Goal: Task Accomplishment & Management: Manage account settings

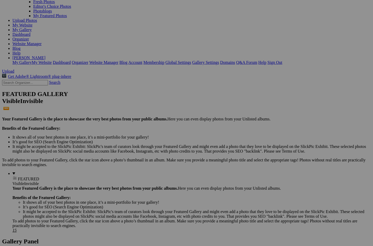
scroll to position [50, 0]
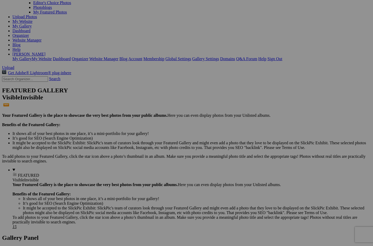
scroll to position [54, 0]
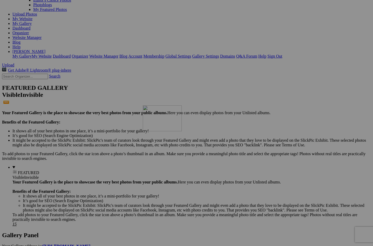
drag, startPoint x: 151, startPoint y: 96, endPoint x: 217, endPoint y: 150, distance: 85.7
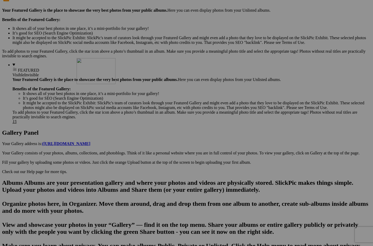
scroll to position [161, 0]
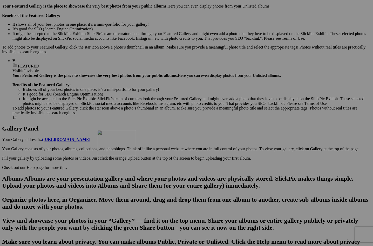
drag, startPoint x: 144, startPoint y: 53, endPoint x: 172, endPoint y: 175, distance: 125.3
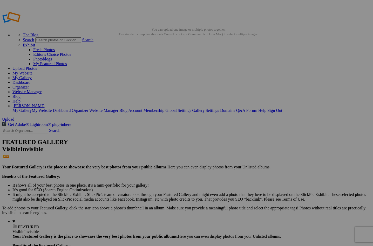
scroll to position [0, 0]
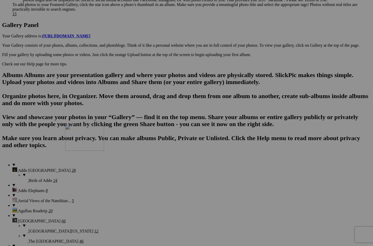
scroll to position [267, 0]
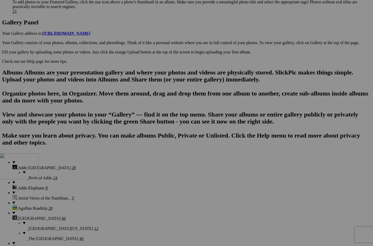
drag, startPoint x: 194, startPoint y: 80, endPoint x: 74, endPoint y: 198, distance: 168.3
drag, startPoint x: 95, startPoint y: 213, endPoint x: 271, endPoint y: 135, distance: 192.5
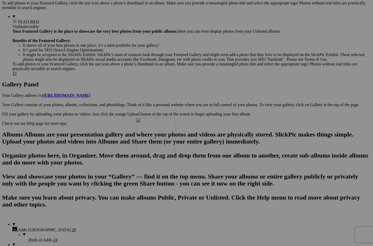
scroll to position [230, 0]
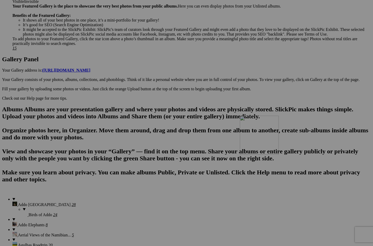
drag, startPoint x: 193, startPoint y: 74, endPoint x: 314, endPoint y: 161, distance: 149.1
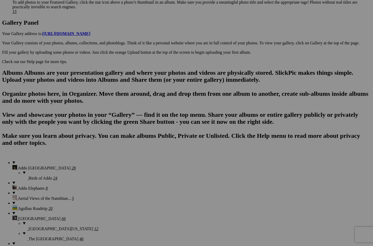
scroll to position [275, 0]
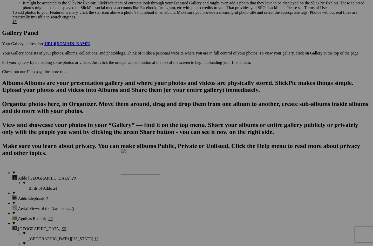
scroll to position [256, 0]
drag, startPoint x: 186, startPoint y: 76, endPoint x: 78, endPoint y: 206, distance: 168.7
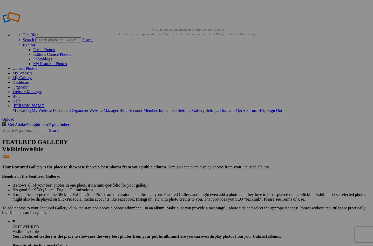
scroll to position [0, 0]
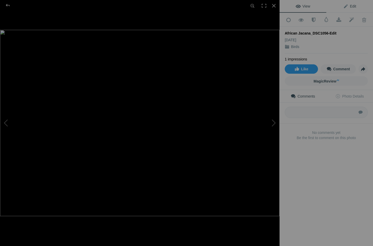
click at [347, 6] on span "Edit" at bounding box center [349, 6] width 13 height 4
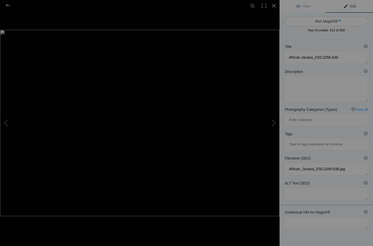
click at [319, 20] on button "Run MagicFill AI" at bounding box center [325, 21] width 83 height 9
type textarea "African Jacana Walking on Water Lilies"
type textarea "This stunning image captures an African Jacana gracefully navigating a serene w…"
type textarea "african-jacana-walking-water-lilies.jpg"
type textarea "An African Jacana walking on water lilies in a tranquil wetland scene, showcasi…"
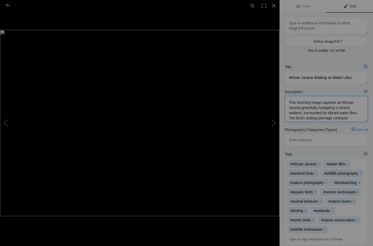
drag, startPoint x: 335, startPoint y: 102, endPoint x: 287, endPoint y: 103, distance: 47.2
click at [287, 103] on textarea at bounding box center [325, 109] width 83 height 26
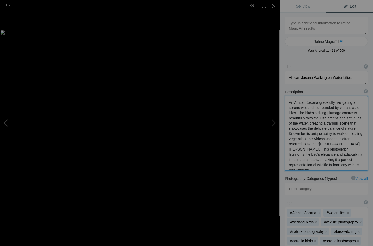
drag, startPoint x: 333, startPoint y: 103, endPoint x: 318, endPoint y: 103, distance: 15.3
click at [318, 103] on textarea at bounding box center [325, 133] width 83 height 75
drag, startPoint x: 318, startPoint y: 102, endPoint x: 323, endPoint y: 107, distance: 7.7
click at [323, 107] on textarea at bounding box center [325, 133] width 83 height 74
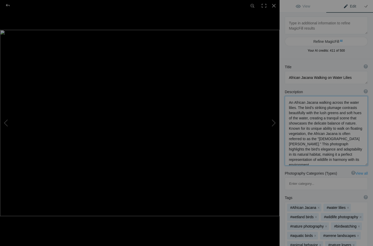
click at [296, 108] on textarea at bounding box center [325, 130] width 83 height 69
click at [324, 108] on textarea at bounding box center [325, 130] width 83 height 69
drag, startPoint x: 349, startPoint y: 138, endPoint x: 359, endPoint y: 156, distance: 21.3
click at [359, 156] on textarea at bounding box center [325, 130] width 83 height 69
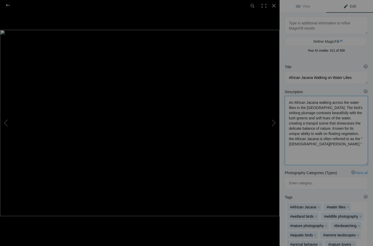
scroll to position [0, 0]
drag, startPoint x: 332, startPoint y: 108, endPoint x: 316, endPoint y: 128, distance: 26.1
click at [316, 128] on textarea at bounding box center [325, 130] width 83 height 69
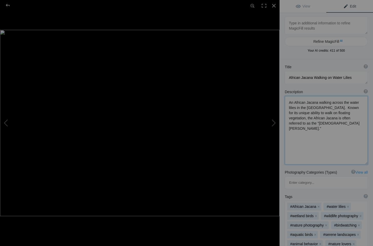
click at [302, 124] on textarea at bounding box center [325, 130] width 83 height 68
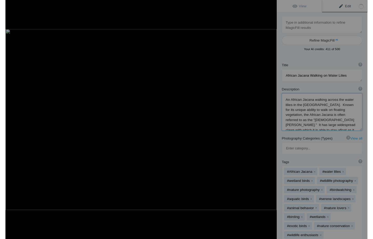
scroll to position [1, 0]
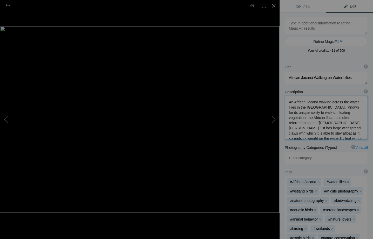
drag, startPoint x: 344, startPoint y: 122, endPoint x: 335, endPoint y: 123, distance: 9.1
click at [335, 123] on textarea at bounding box center [325, 118] width 83 height 44
click at [363, 133] on textarea at bounding box center [325, 118] width 83 height 44
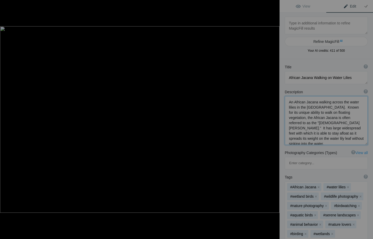
paste textarea "A distinctive chestnut, white, and black waterbird with a sky-blue bill and eno…"
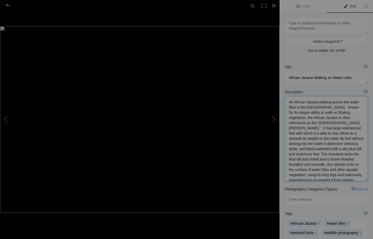
click at [298, 137] on textarea at bounding box center [325, 138] width 83 height 85
drag, startPoint x: 297, startPoint y: 148, endPoint x: 322, endPoint y: 154, distance: 25.7
click at [322, 154] on textarea at bounding box center [325, 138] width 83 height 85
drag, startPoint x: 352, startPoint y: 149, endPoint x: 333, endPoint y: 149, distance: 18.7
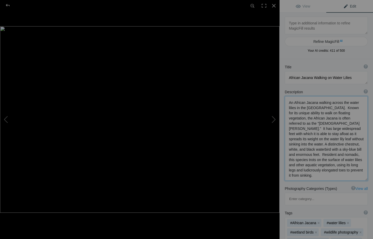
click at [333, 149] on textarea at bounding box center [325, 138] width 83 height 85
drag, startPoint x: 298, startPoint y: 123, endPoint x: 363, endPoint y: 134, distance: 65.4
click at [363, 134] on textarea at bounding box center [325, 137] width 83 height 83
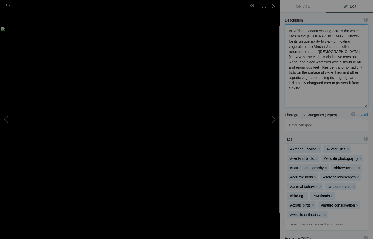
scroll to position [78, 0]
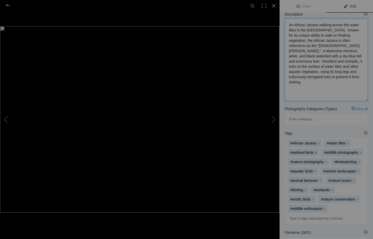
type textarea "An African Jacana walking across the water lilies in the Okavango Delta. Known …"
click at [315, 150] on button "x" at bounding box center [316, 152] width 4 height 4
click at [327, 150] on button "x" at bounding box center [327, 152] width 4 height 4
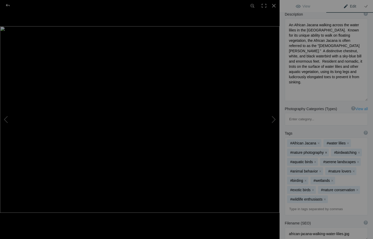
click at [324, 150] on button "x" at bounding box center [326, 152] width 4 height 4
click at [316, 150] on button "x" at bounding box center [315, 152] width 4 height 4
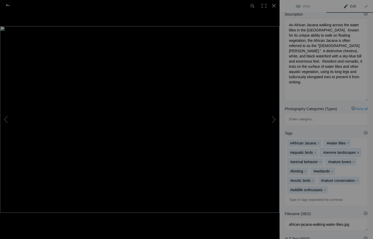
click at [357, 150] on button "x" at bounding box center [358, 152] width 4 height 4
click at [314, 160] on button "x" at bounding box center [316, 162] width 4 height 4
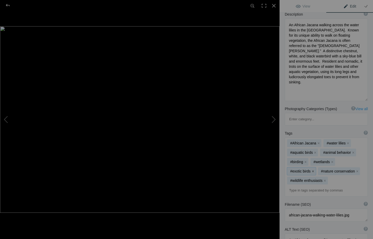
click at [313, 169] on button "x" at bounding box center [313, 171] width 4 height 4
click at [325, 169] on button "x" at bounding box center [326, 171] width 4 height 4
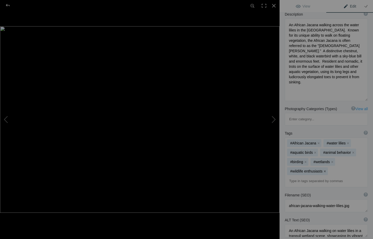
click at [324, 169] on button "x" at bounding box center [325, 171] width 4 height 4
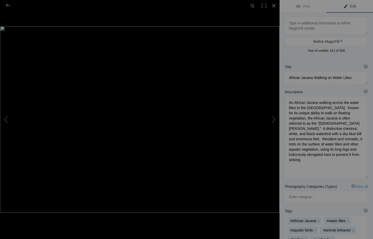
scroll to position [0, 0]
click at [274, 117] on button at bounding box center [259, 119] width 39 height 86
type textarea "Crested Barbet_DSC0793-Edit-2"
type textarea "Crested_Barbet_DSC0793-Edit-2.jpg"
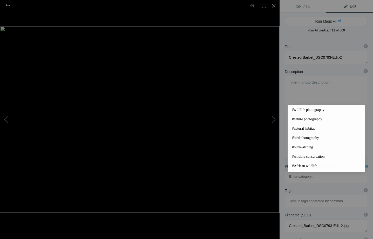
click at [7, 4] on div at bounding box center [7, 5] width 19 height 10
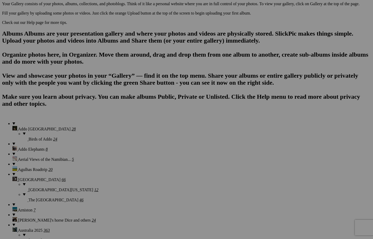
scroll to position [306, 0]
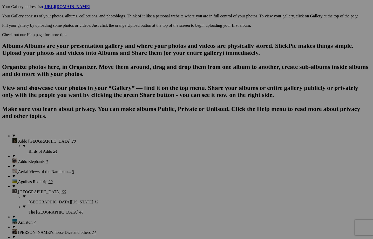
scroll to position [291, 0]
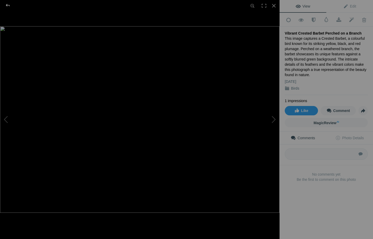
click at [7, 3] on div at bounding box center [7, 5] width 19 height 10
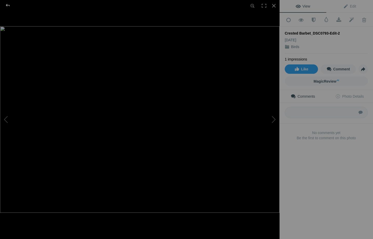
click at [9, 5] on div at bounding box center [7, 5] width 19 height 10
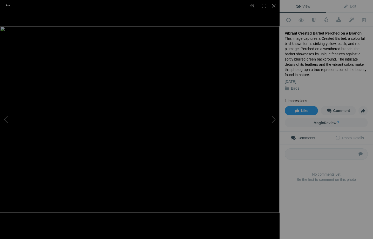
click at [6, 4] on div at bounding box center [7, 5] width 19 height 10
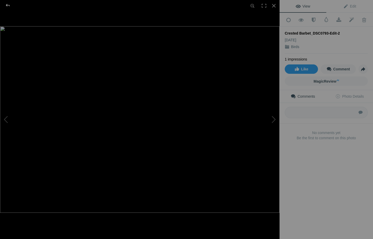
click at [8, 3] on div at bounding box center [7, 5] width 19 height 10
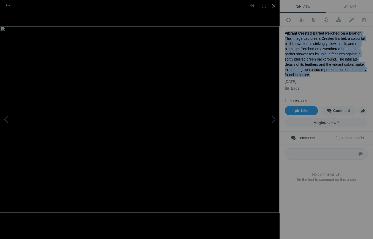
drag, startPoint x: 284, startPoint y: 31, endPoint x: 353, endPoint y: 68, distance: 78.7
click at [353, 68] on div "Add to Quick Collection Remove from Quick Collection Hide from Public View Unhi…" at bounding box center [325, 106] width 93 height 186
copy div "Vibrant Crested Barbet Perched on a Branch This image captures a Crested Barbet…"
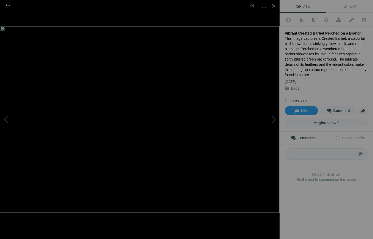
click at [8, 4] on div at bounding box center [7, 5] width 19 height 10
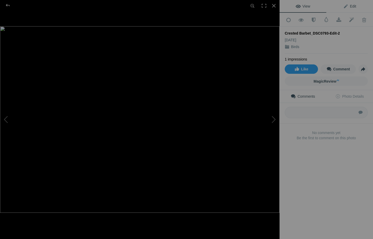
click at [347, 5] on span "Edit" at bounding box center [349, 6] width 13 height 4
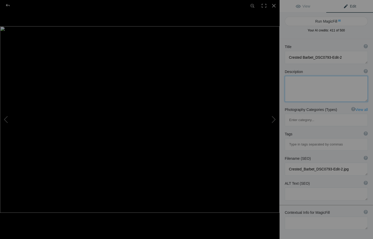
click at [296, 86] on textarea at bounding box center [325, 89] width 83 height 26
paste textarea "Vibrant Crested Barbet Perched on a Branch This image captures a Crested Barbet…"
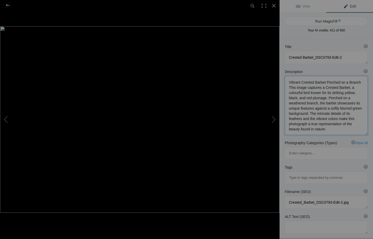
scroll to position [1, 0]
type textarea "Vibrant Crested Barbet Perched on a Branch This image captures a Crested Barbet…"
drag, startPoint x: 343, startPoint y: 178, endPoint x: 312, endPoint y: 178, distance: 30.1
click at [312, 196] on textarea at bounding box center [325, 202] width 83 height 13
click at [302, 196] on textarea at bounding box center [325, 202] width 83 height 13
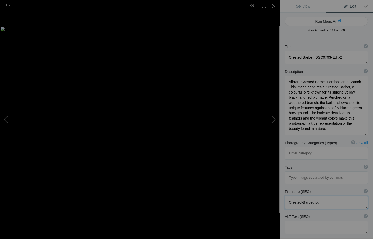
click at [304, 196] on textarea at bounding box center [325, 202] width 83 height 13
click at [291, 196] on textarea at bounding box center [325, 202] width 83 height 13
click at [8, 4] on div at bounding box center [7, 5] width 19 height 10
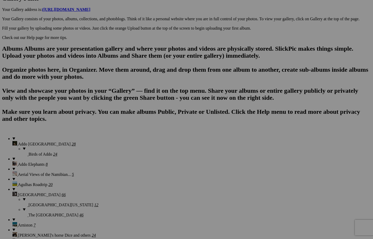
type textarea "crested-barbet.jpg"
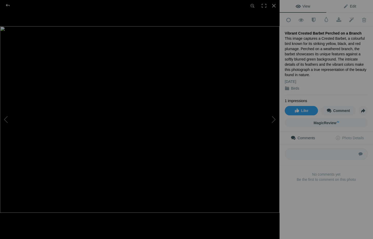
click at [354, 6] on span "Edit" at bounding box center [349, 6] width 13 height 4
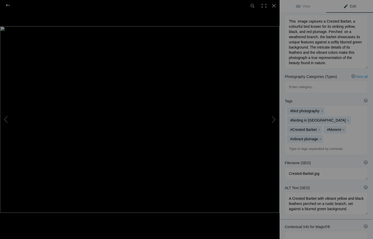
scroll to position [64, 0]
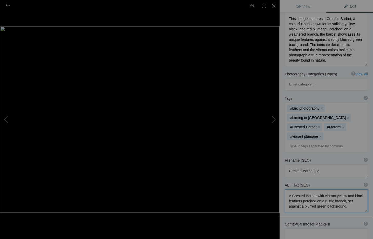
drag, startPoint x: 288, startPoint y: 162, endPoint x: 337, endPoint y: 174, distance: 50.4
click at [337, 189] on textarea at bounding box center [325, 200] width 83 height 23
click at [9, 4] on div at bounding box center [7, 5] width 19 height 10
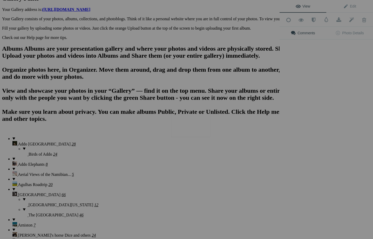
scroll to position [0, 0]
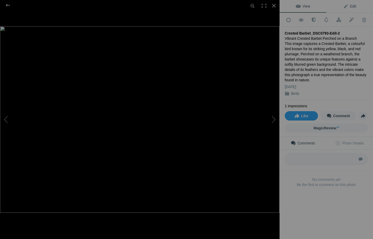
click at [352, 7] on span "Edit" at bounding box center [349, 6] width 13 height 4
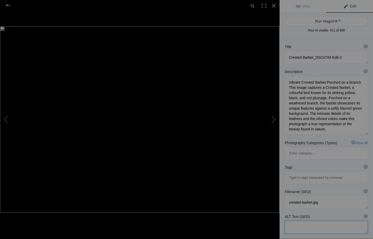
click at [293, 220] on textarea at bounding box center [325, 226] width 83 height 13
paste textarea "A Crested Barbet with vibrant yellow and black feathers perched on a rustic bra…"
type textarea "A Crested Barbet with vibrant yellow and black feathers perched on a rustic bra…"
click at [298, 173] on input at bounding box center [325, 177] width 77 height 9
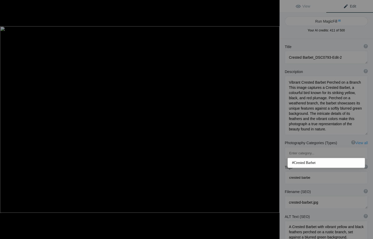
type input "crested barbet"
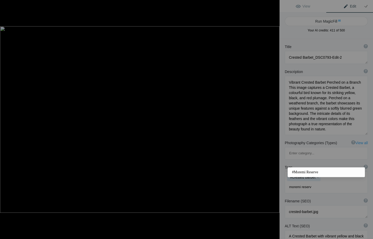
type input "moremi reserve"
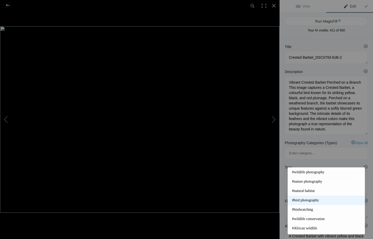
click at [316, 198] on span "#bird photography" at bounding box center [326, 199] width 68 height 5
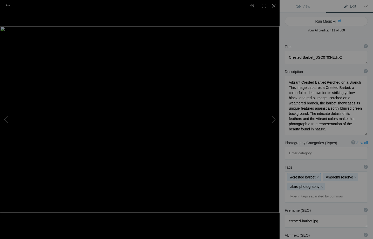
click at [337, 171] on div "#crested barbet x #moremi reserve x #bird photography x" at bounding box center [326, 186] width 82 height 31
click at [298, 191] on input at bounding box center [325, 195] width 77 height 9
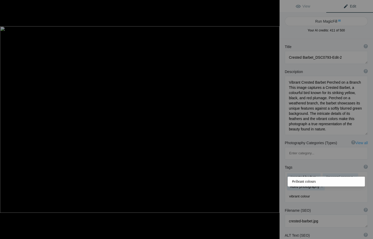
type input "vibrant colours"
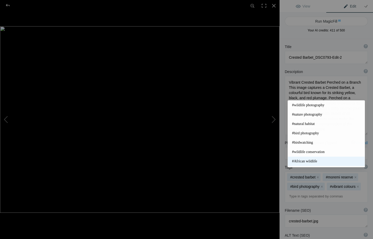
click at [317, 161] on span "#African wildlife" at bounding box center [326, 160] width 68 height 5
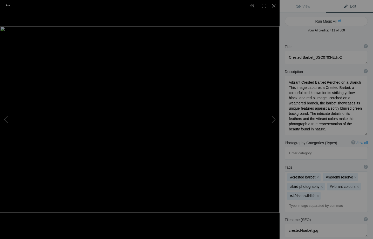
click at [9, 4] on div at bounding box center [7, 5] width 19 height 10
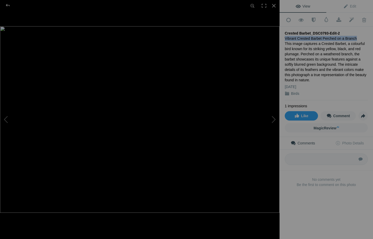
drag, startPoint x: 352, startPoint y: 36, endPoint x: 284, endPoint y: 36, distance: 67.4
click at [284, 36] on div "Add to Quick Collection Remove from Quick Collection Hide from Public View Unhi…" at bounding box center [325, 108] width 93 height 191
copy div "Vibrant Crested Barbet Perched on a Branch"
click at [350, 5] on span "Edit" at bounding box center [349, 6] width 13 height 4
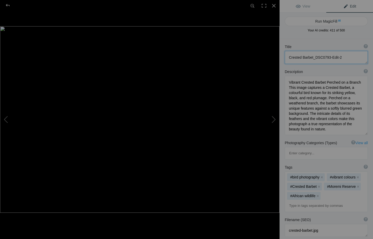
drag, startPoint x: 348, startPoint y: 56, endPoint x: 283, endPoint y: 59, distance: 65.1
click at [283, 59] on div "Title ? Photo title is one of the highest used Search Engine ranking criteria a…" at bounding box center [325, 53] width 93 height 25
paste textarea "Vibrant Crested Barbet Perched on a Branch"
type textarea "Vibrant Crested Barbet Perched on a Branch"
drag, startPoint x: 288, startPoint y: 82, endPoint x: 363, endPoint y: 81, distance: 75.2
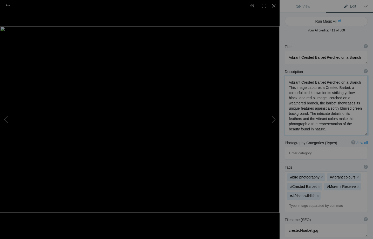
click at [363, 81] on textarea at bounding box center [325, 105] width 83 height 59
type textarea "This image captures a Crested Barbet, a colourful bird known for its striking y…"
click at [9, 4] on div at bounding box center [7, 5] width 19 height 10
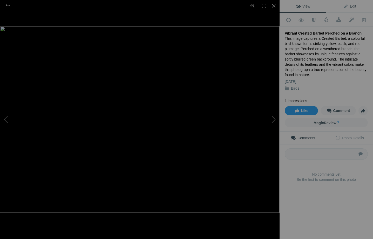
click at [354, 4] on span "Edit" at bounding box center [349, 6] width 13 height 4
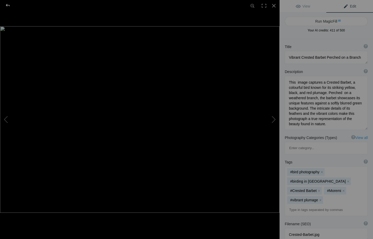
click at [8, 5] on div at bounding box center [7, 5] width 19 height 10
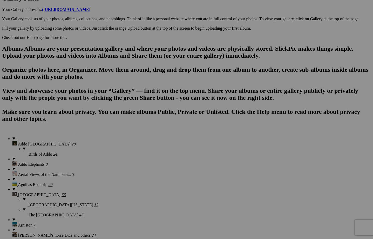
click at [152, 152] on span "Yes" at bounding box center [149, 153] width 6 height 4
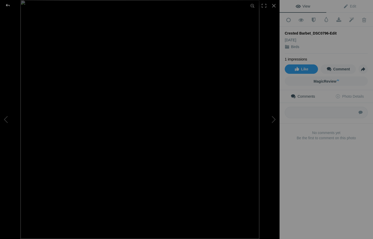
click at [8, 4] on div at bounding box center [7, 5] width 19 height 10
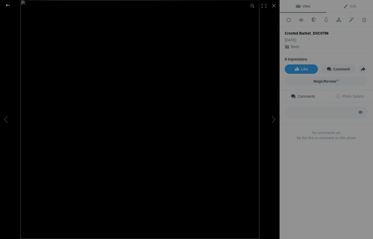
click at [9, 4] on div at bounding box center [7, 5] width 19 height 10
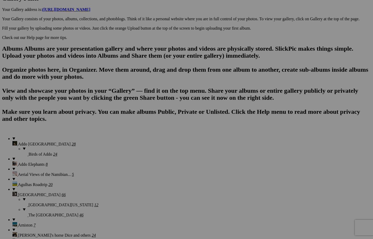
click at [152, 153] on span "Yes" at bounding box center [149, 153] width 6 height 4
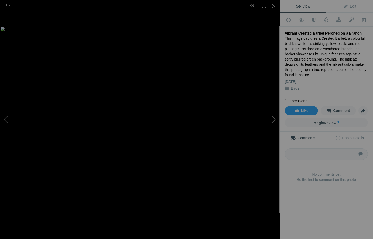
click at [273, 116] on button at bounding box center [259, 119] width 39 height 86
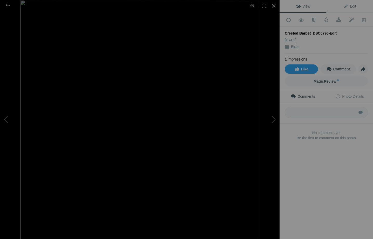
click at [349, 5] on span "Edit" at bounding box center [349, 6] width 13 height 4
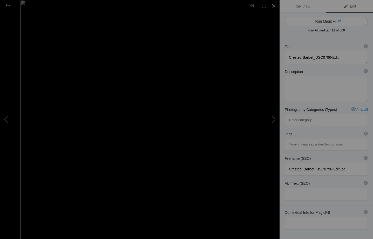
click at [326, 19] on button "Run MagicFill AI" at bounding box center [325, 21] width 83 height 9
type textarea "Vibrant Crested Barbet Perched on a Branch"
type textarea "This stunning photograph captures a Crested Barbet, a colorful bird native to s…"
type textarea "crested-barbet-perched-branch.jpg"
type textarea "A Crested Barbet with vibrant yellow and black plumage perched on a branch agai…"
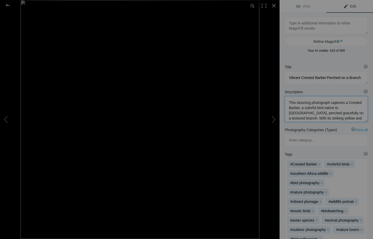
drag, startPoint x: 310, startPoint y: 102, endPoint x: 296, endPoint y: 102, distance: 14.0
click at [296, 102] on textarea at bounding box center [325, 109] width 83 height 26
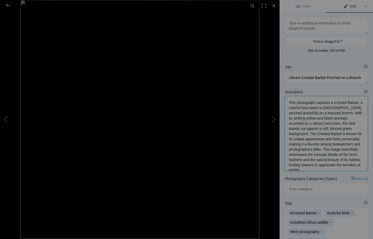
click at [295, 109] on textarea at bounding box center [325, 133] width 83 height 75
click at [340, 139] on textarea at bounding box center [325, 133] width 83 height 75
drag, startPoint x: 347, startPoint y: 142, endPoint x: 309, endPoint y: 143, distance: 38.6
click at [309, 143] on textarea at bounding box center [325, 133] width 83 height 75
drag, startPoint x: 338, startPoint y: 155, endPoint x: 349, endPoint y: 163, distance: 13.7
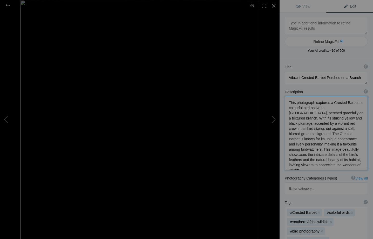
click at [349, 163] on textarea at bounding box center [325, 133] width 83 height 74
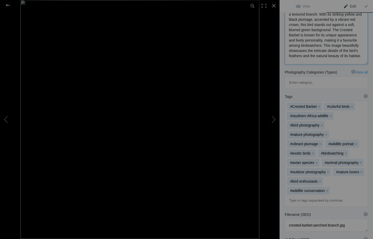
scroll to position [107, 0]
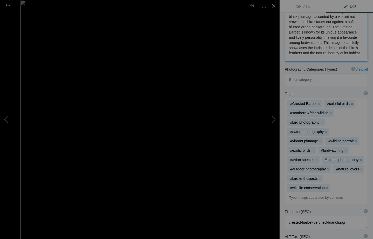
type textarea "This photograph captures a Crested Barbet, a colourful bird native to southern …"
click at [351, 102] on button "x" at bounding box center [352, 104] width 4 height 4
click at [325, 130] on button "x" at bounding box center [326, 132] width 4 height 4
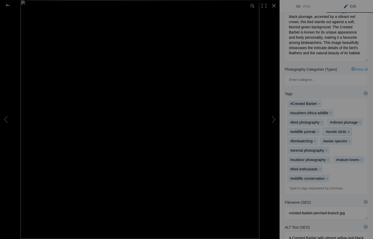
click at [348, 130] on button "x" at bounding box center [348, 132] width 4 height 4
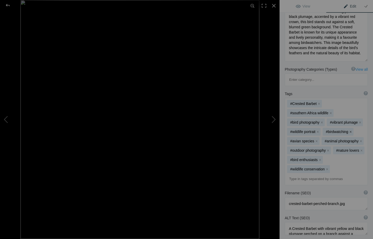
click at [351, 130] on button "x" at bounding box center [351, 132] width 4 height 4
click at [351, 130] on button "x" at bounding box center [352, 132] width 4 height 4
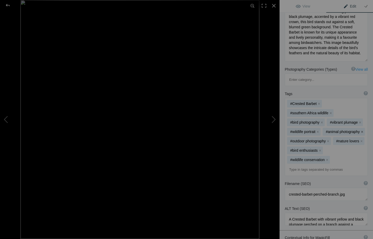
click at [361, 130] on button "x" at bounding box center [362, 132] width 4 height 4
click at [361, 139] on button "x" at bounding box center [361, 141] width 4 height 4
click at [328, 139] on button "x" at bounding box center [328, 141] width 4 height 4
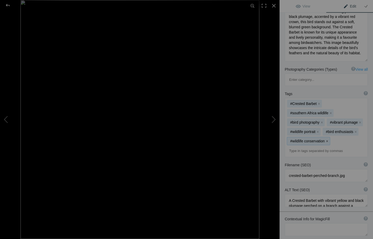
click at [328, 139] on button "x" at bounding box center [327, 141] width 4 height 4
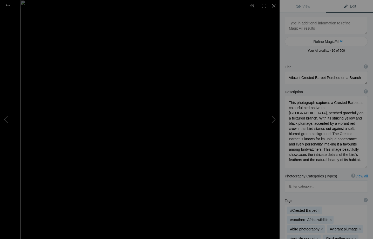
scroll to position [0, 0]
click at [274, 118] on button at bounding box center [259, 119] width 39 height 86
type textarea "Crested Barbet_DSC0800-Edit-2"
type textarea "Crested_Barbet_DSC0800-Edit-2.jpg"
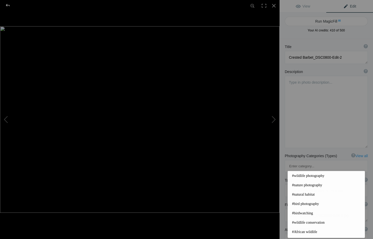
click at [8, 3] on div at bounding box center [7, 5] width 19 height 10
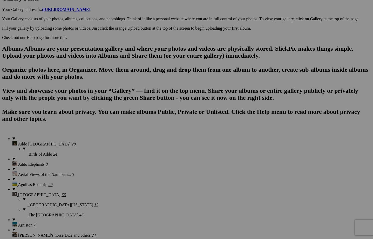
click at [152, 153] on link "Yes" at bounding box center [149, 153] width 6 height 4
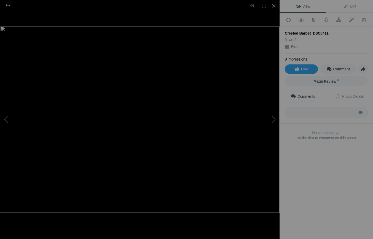
click at [9, 4] on div at bounding box center [7, 5] width 19 height 10
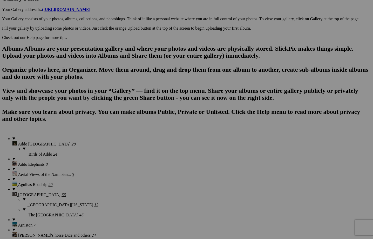
click at [152, 155] on span "Yes" at bounding box center [149, 153] width 6 height 4
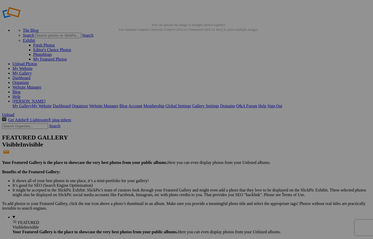
scroll to position [3, 0]
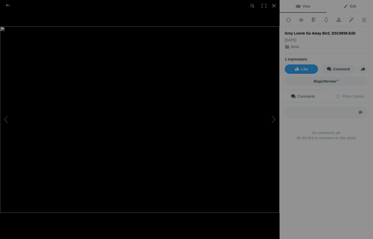
click at [352, 5] on span "Edit" at bounding box center [349, 6] width 13 height 4
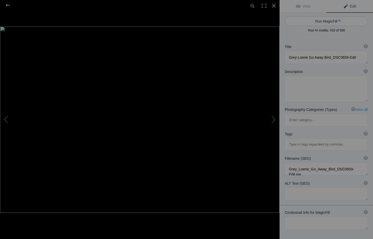
click at [326, 20] on button "Run MagicFill AI" at bounding box center [325, 21] width 83 height 9
type textarea "Stunning Grey Loerie (Go Away Bird) Perched on Branch"
type textarea "This captivating image features a Grey Loerie, commonly known as the Go Away Bi…"
type textarea "grey-loerie-go-away-bird-perched.jpg"
type textarea "Grey Loerie (Go Away Bird) perched on a branch with a blurred green background,…"
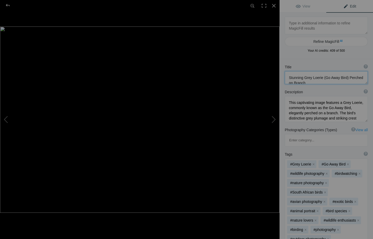
drag, startPoint x: 303, startPoint y: 75, endPoint x: 285, endPoint y: 77, distance: 18.0
click at [285, 77] on textarea at bounding box center [325, 77] width 83 height 13
type textarea "Grey Loerie (Go Away Bird) Perched on Branch"
drag, startPoint x: 316, startPoint y: 106, endPoint x: 287, endPoint y: 106, distance: 28.5
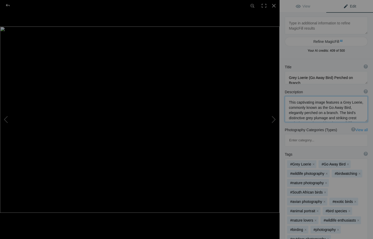
click at [287, 106] on textarea at bounding box center [325, 109] width 83 height 26
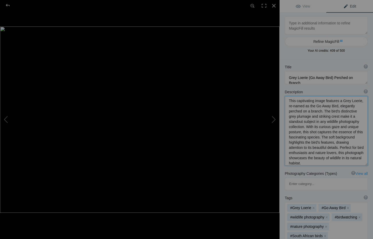
scroll to position [1, 0]
drag, startPoint x: 300, startPoint y: 148, endPoint x: 299, endPoint y: 154, distance: 6.8
click at [299, 154] on textarea at bounding box center [325, 130] width 83 height 69
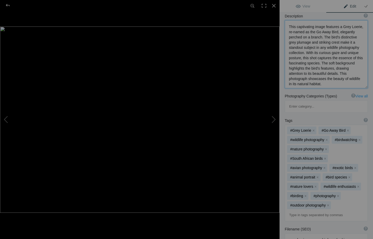
scroll to position [78, 0]
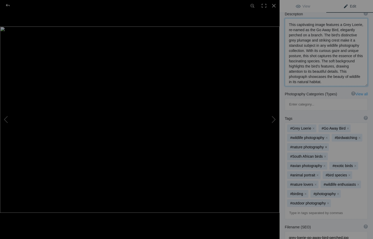
type textarea "This captivating image features a Grey Loerie, re-named as the Go Away Bird, el…"
click at [325, 145] on button "x" at bounding box center [326, 147] width 4 height 4
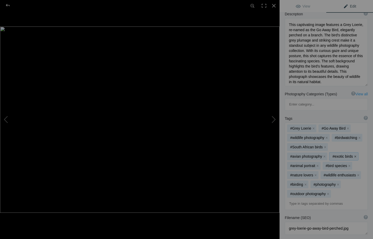
click at [355, 154] on button "x" at bounding box center [355, 156] width 4 height 4
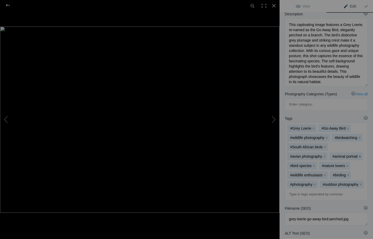
click at [358, 154] on button "x" at bounding box center [360, 156] width 4 height 4
click at [315, 164] on button "x" at bounding box center [316, 166] width 4 height 4
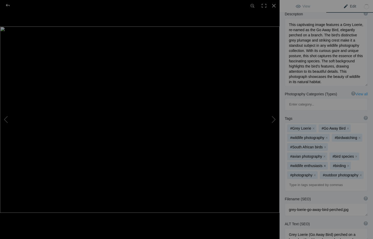
click at [324, 164] on button "x" at bounding box center [325, 166] width 4 height 4
click at [306, 164] on button "x" at bounding box center [305, 166] width 4 height 4
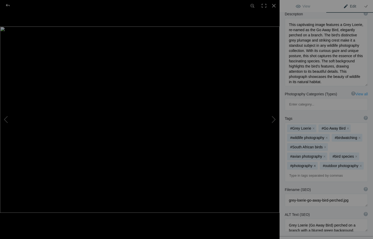
click at [315, 164] on button "x" at bounding box center [315, 166] width 4 height 4
click at [327, 164] on button "x" at bounding box center [328, 166] width 4 height 4
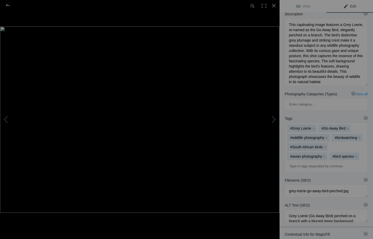
click at [316, 161] on input at bounding box center [325, 165] width 77 height 9
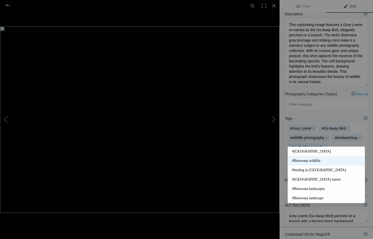
type input "botswana"
click at [313, 159] on span "#Botswana wildlife" at bounding box center [326, 160] width 68 height 5
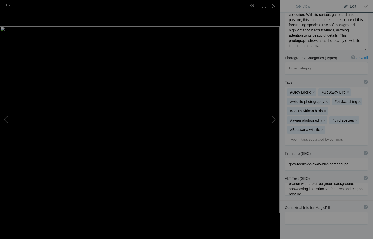
scroll to position [10, 0]
click at [273, 118] on button at bounding box center [259, 119] width 39 height 86
type textarea "Little Bee-Eaters_DSC8754-Edit-2"
type textarea "Little_Bee-Eaters_DSC8754-Edit-2.jpg"
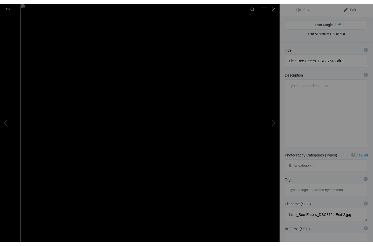
scroll to position [0, 0]
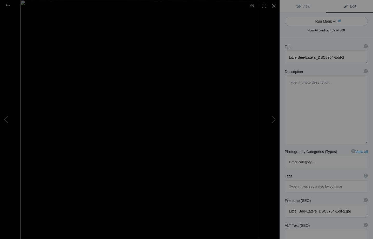
click at [333, 20] on button "Run MagicFill AI" at bounding box center [325, 21] width 83 height 9
type textarea "Vibrant Little Bee-Eaters Perched on a Branch"
type textarea "This captivating photograph showcases two vibrant Little Bee-Eaters perched gra…"
type textarea "vibrant-little-bee-eaters-perched-branch.jpg"
type textarea "Two vibrant Little Bee-Eaters perched on a branch in a lush green environment."
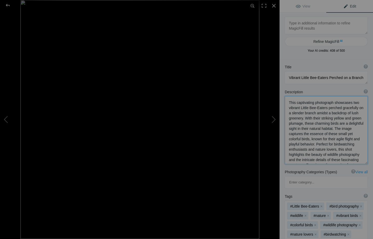
drag, startPoint x: 341, startPoint y: 108, endPoint x: 356, endPoint y: 108, distance: 15.6
click at [356, 108] on textarea at bounding box center [325, 130] width 83 height 68
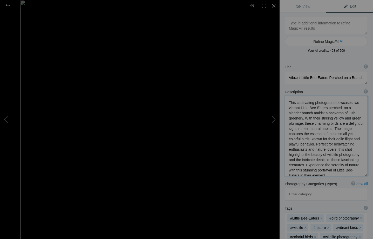
drag, startPoint x: 341, startPoint y: 112, endPoint x: 332, endPoint y: 112, distance: 8.3
click at [332, 112] on textarea at bounding box center [325, 136] width 83 height 80
click at [323, 134] on textarea at bounding box center [325, 136] width 83 height 80
click at [344, 140] on textarea at bounding box center [325, 136] width 83 height 80
drag, startPoint x: 348, startPoint y: 139, endPoint x: 356, endPoint y: 173, distance: 34.9
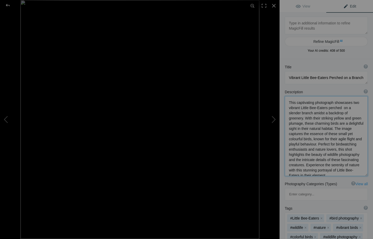
click at [356, 173] on textarea at bounding box center [325, 136] width 83 height 80
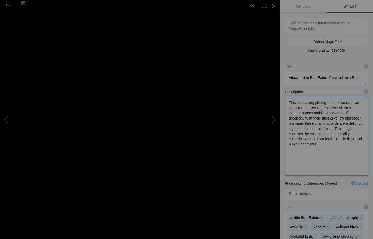
drag, startPoint x: 349, startPoint y: 113, endPoint x: 351, endPoint y: 117, distance: 4.7
click at [351, 117] on textarea at bounding box center [325, 135] width 83 height 79
drag, startPoint x: 348, startPoint y: 113, endPoint x: 312, endPoint y: 124, distance: 37.3
click at [312, 124] on textarea at bounding box center [325, 135] width 83 height 79
drag, startPoint x: 351, startPoint y: 102, endPoint x: 286, endPoint y: 102, distance: 64.8
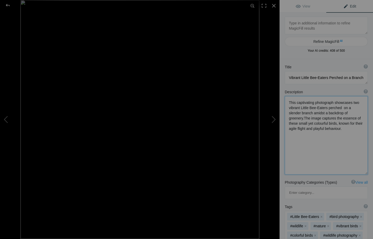
click at [286, 102] on textarea at bounding box center [325, 135] width 83 height 78
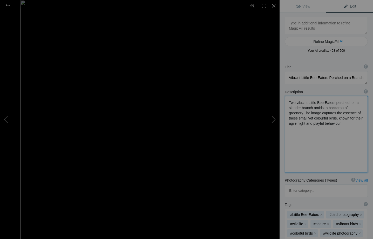
click at [303, 113] on textarea at bounding box center [325, 134] width 83 height 76
drag, startPoint x: 289, startPoint y: 113, endPoint x: 317, endPoint y: 117, distance: 28.8
click at [317, 117] on textarea at bounding box center [325, 134] width 83 height 76
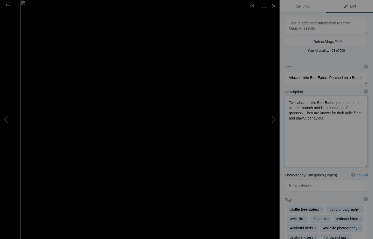
drag, startPoint x: 344, startPoint y: 113, endPoint x: 361, endPoint y: 119, distance: 17.6
click at [361, 119] on textarea at bounding box center [325, 131] width 83 height 71
drag, startPoint x: 289, startPoint y: 114, endPoint x: 352, endPoint y: 115, distance: 63.0
click at [352, 115] on textarea at bounding box center [325, 130] width 83 height 69
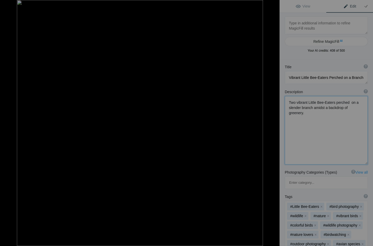
paste textarea "mostly grass-green bee-eater with a canary-yellow throat separated from buff un…"
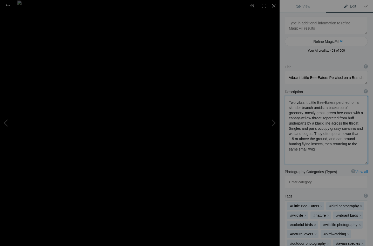
click at [289, 112] on textarea at bounding box center [325, 130] width 83 height 68
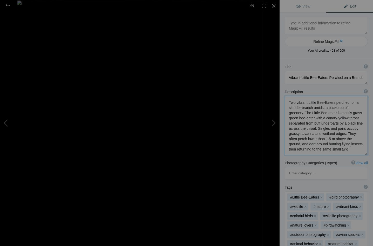
drag, startPoint x: 354, startPoint y: 113, endPoint x: 297, endPoint y: 119, distance: 57.4
click at [297, 119] on textarea at bounding box center [325, 125] width 83 height 59
drag, startPoint x: 346, startPoint y: 134, endPoint x: 365, endPoint y: 134, distance: 18.2
click at [365, 134] on textarea at bounding box center [325, 125] width 83 height 59
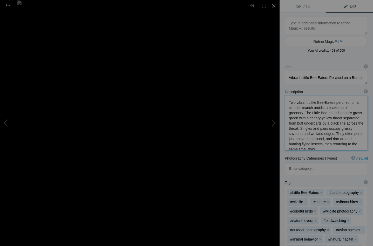
click at [300, 140] on textarea at bounding box center [325, 123] width 83 height 54
click at [359, 144] on textarea at bounding box center [325, 123] width 83 height 54
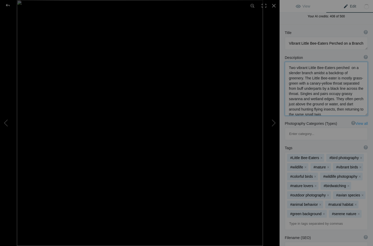
scroll to position [37, 0]
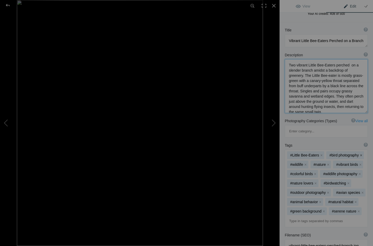
type textarea "Two vibrant Little Bee-Eaters perched on a slender branch amidst a backdrop of …"
click at [360, 153] on button "x" at bounding box center [361, 155] width 4 height 4
click at [346, 153] on button "x" at bounding box center [345, 155] width 4 height 4
click at [344, 153] on button "x" at bounding box center [344, 155] width 4 height 4
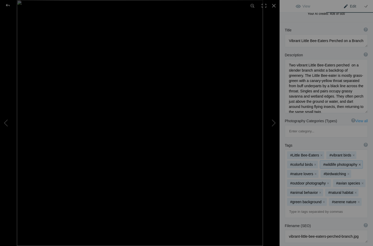
click at [359, 163] on button "x" at bounding box center [360, 165] width 4 height 4
click at [315, 163] on button "x" at bounding box center [315, 165] width 4 height 4
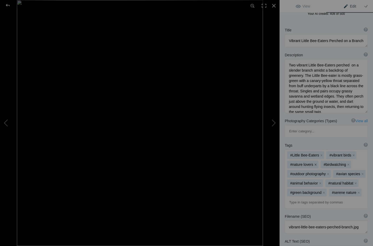
click at [315, 163] on button "x" at bounding box center [316, 165] width 4 height 4
click at [361, 163] on button "x" at bounding box center [361, 165] width 4 height 4
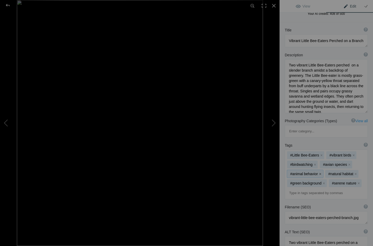
click at [318, 172] on button "x" at bounding box center [320, 174] width 4 height 4
click at [357, 172] on button "x" at bounding box center [359, 174] width 4 height 4
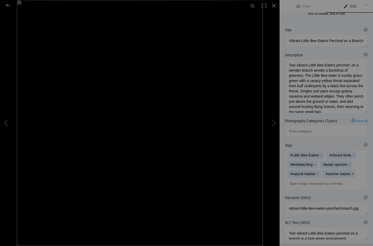
click at [351, 172] on button "x" at bounding box center [352, 174] width 4 height 4
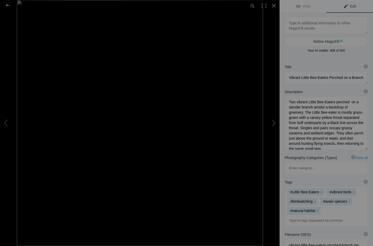
scroll to position [0, 0]
click at [273, 121] on button at bounding box center [259, 123] width 39 height 88
type textarea "Pearl spotted Owl_DSC8759-Edit-Edit"
type textarea "Pearl_spotted_Owl_DSC8759-Edit-Edit.jpg"
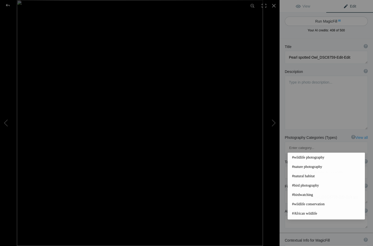
click at [325, 20] on button "Run MagicFill AI" at bounding box center [325, 21] width 83 height 9
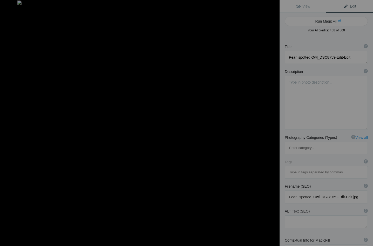
type textarea "Pearl-Spotted Owl Perched on a Branch"
type textarea "This captivating image showcases a Pearl-Spotted Owl perched gracefully on a br…"
type textarea "pearl-spotted-owl-perched-branch.jpg"
type textarea "A Pearl-Spotted Owl sitting on a branch with green leaves and a blue sky in the…"
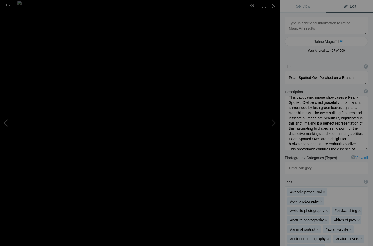
scroll to position [3, 0]
drag, startPoint x: 345, startPoint y: 99, endPoint x: 288, endPoint y: 99, distance: 57.1
click at [288, 99] on textarea at bounding box center [325, 123] width 83 height 54
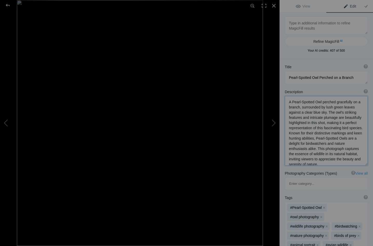
drag, startPoint x: 350, startPoint y: 101, endPoint x: 335, endPoint y: 101, distance: 15.0
click at [335, 101] on textarea at bounding box center [325, 130] width 83 height 69
drag, startPoint x: 303, startPoint y: 113, endPoint x: 288, endPoint y: 107, distance: 15.9
click at [288, 107] on textarea at bounding box center [325, 130] width 83 height 69
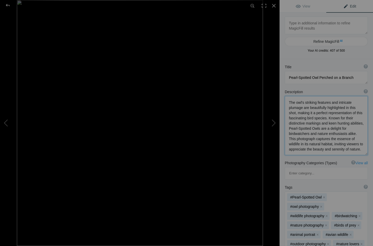
drag, startPoint x: 355, startPoint y: 133, endPoint x: 360, endPoint y: 152, distance: 19.9
click at [360, 152] on textarea at bounding box center [325, 125] width 83 height 59
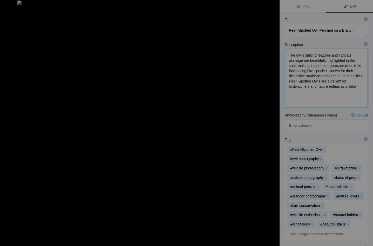
scroll to position [50, 0]
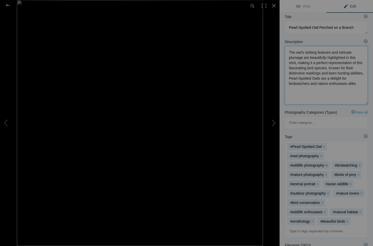
type textarea "The owl's striking features and intricate plumage are beautifully highlighted i…"
click at [326, 163] on button "x" at bounding box center [327, 165] width 4 height 4
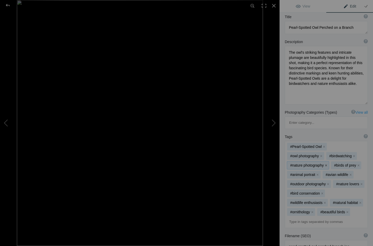
click at [328, 163] on button "x" at bounding box center [326, 165] width 4 height 4
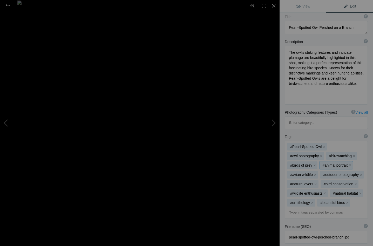
click at [348, 163] on button "x" at bounding box center [350, 165] width 4 height 4
click at [330, 173] on button "x" at bounding box center [328, 175] width 4 height 4
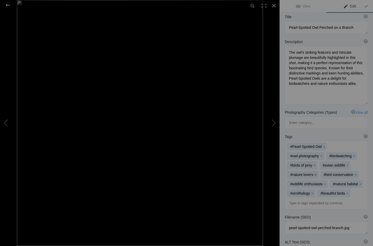
click at [317, 173] on button "x" at bounding box center [316, 175] width 4 height 4
click at [324, 173] on button "x" at bounding box center [322, 175] width 4 height 4
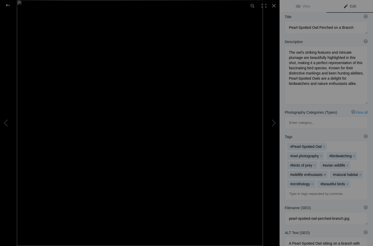
click at [326, 173] on button "x" at bounding box center [325, 175] width 4 height 4
click at [319, 173] on button "x" at bounding box center [318, 175] width 4 height 4
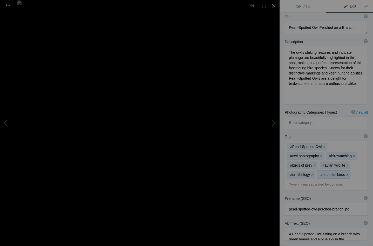
click at [345, 173] on button "x" at bounding box center [347, 175] width 4 height 4
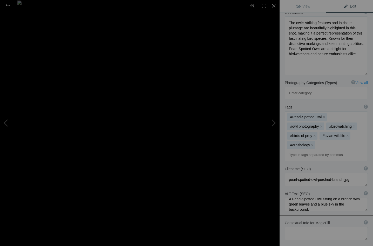
scroll to position [3, 0]
drag, startPoint x: 351, startPoint y: 168, endPoint x: 359, endPoint y: 176, distance: 11.4
click at [359, 198] on textarea at bounding box center [325, 204] width 83 height 13
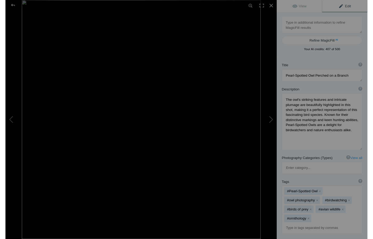
scroll to position [0, 0]
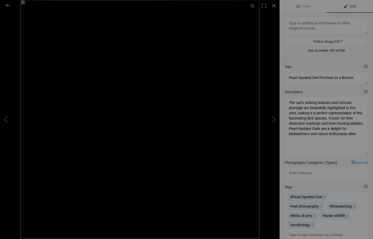
type textarea "A Pearl-Spotted Owl sitting on a branch."
drag, startPoint x: 346, startPoint y: 134, endPoint x: 353, endPoint y: 134, distance: 6.5
click at [353, 134] on textarea at bounding box center [325, 125] width 83 height 59
click at [352, 134] on textarea at bounding box center [325, 125] width 83 height 58
paste textarea "A small, round, brownish owl that is often active by day. It has white speckles…"
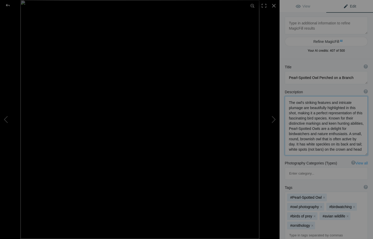
drag, startPoint x: 347, startPoint y: 133, endPoint x: 360, endPoint y: 150, distance: 21.8
click at [360, 150] on textarea at bounding box center [325, 125] width 83 height 59
click at [288, 102] on textarea at bounding box center [325, 125] width 83 height 59
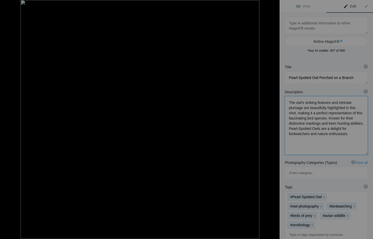
paste textarea "A small, round, brownish owl that is often active by day. It has white speckles…"
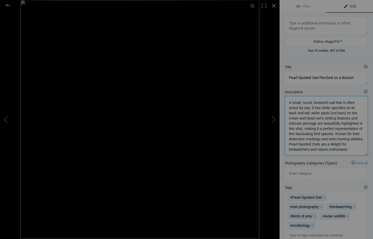
click at [333, 114] on textarea at bounding box center [325, 125] width 83 height 59
click at [357, 112] on textarea at bounding box center [325, 125] width 83 height 59
click at [288, 118] on textarea at bounding box center [325, 125] width 83 height 59
drag, startPoint x: 288, startPoint y: 129, endPoint x: 327, endPoint y: 134, distance: 38.8
click at [327, 134] on textarea at bounding box center [325, 125] width 83 height 59
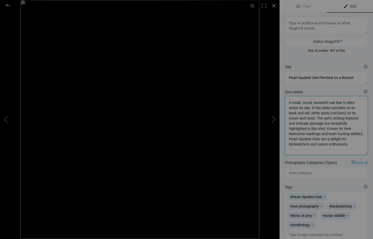
click at [362, 124] on textarea at bounding box center [325, 125] width 83 height 59
type textarea "A small, round, brownish owl that is often active by day. It has white speckles…"
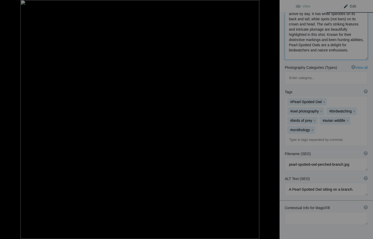
scroll to position [94, 0]
click at [274, 118] on button at bounding box center [259, 119] width 39 height 86
type textarea "Black-shouldered Kite Perched Against a Clear Blue Sky"
type textarea "Thisimage captures a Black-shouldered Kite perched on a very slender branch. Kn…"
type textarea "black-shouldered-kite-perched.jpg"
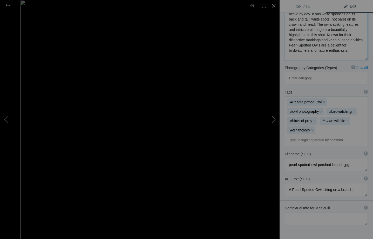
type textarea "A Black-shouldered Kite perched on a branch, showcasing its distinctive feature…"
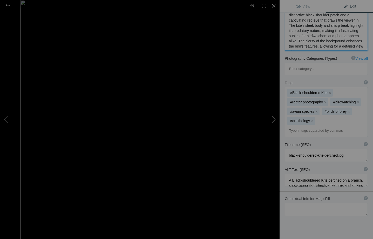
click at [274, 118] on button at bounding box center [259, 119] width 39 height 86
type textarea "African Golden Oriole Perched on Branch"
type textarea "A vibrant African Golden Oriole, a striking bird known for its bright yellow pl…"
type textarea "african-golden-oriole-perched-branch.jpg"
type textarea "A vibrant African Golden Oriole perched on a weathered branch against a clear b…"
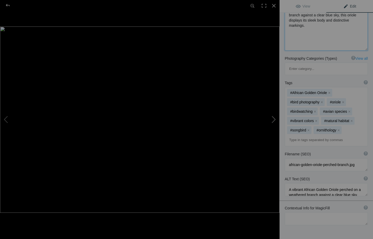
click at [274, 118] on button at bounding box center [259, 119] width 39 height 86
type textarea "African Grey Hornbill Perched on Branch"
type textarea "An African Grey Hornbill perched on a leafy branch. The bird's striking plumage…"
type textarea "african-grey-hornbill-perched.jpg"
type textarea "African Grey Hornbill perched on a branch with green leaves and a blue sky back…"
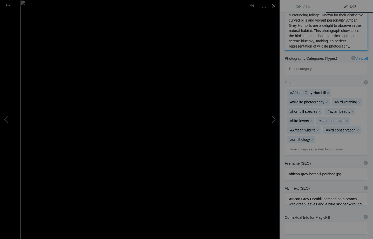
click at [274, 118] on button at bounding box center [259, 119] width 39 height 86
type textarea "Vibrant Green Wood-Hoopoe Perched on Tree Bark"
type textarea "A Green Wood-Hoopoe, showing its iridescent electric green and blue feathers an…"
type textarea "green-wood-hoopoe-perched-tree-bark.jpg"
type textarea "A Green Wood-Hoopoe with iridescent feathers perched on the bark of a tree, sho…"
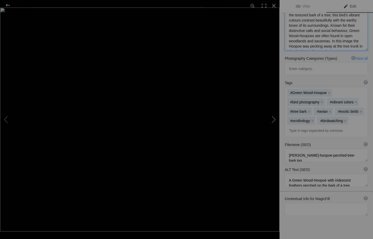
click at [274, 118] on button at bounding box center [259, 119] width 39 height 86
type textarea "Stunning Green Wood-Hoopoe Perched on Tree Bark"
type textarea "This captivating image showcases a Green Wood-Hoopoe, a striking bird known for…"
type textarea "green-wood-hoopoe-perched-on-tree.jpg"
type textarea "A Green Wood-Hoopoe perched on a textured tree bark, showcasing its vibrant gre…"
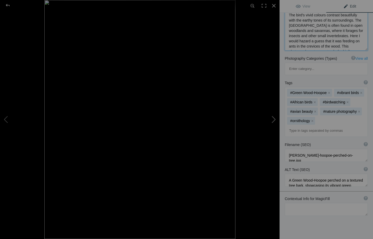
click at [274, 118] on button at bounding box center [259, 119] width 39 height 86
type textarea "Grey Loerie: The Charming Go Away Bird Perched Gracefully"
type textarea "The Grey Loerie, renamed as the Go Away Bird, is a captivating sight in the wil…"
type textarea "grey-loerie-go-away-bird.jpg"
type textarea "A Grey Loerie, also known as the Go Away Bird, perched on a branch with a lush …"
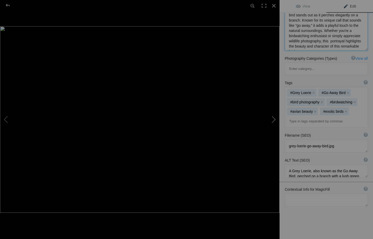
scroll to position [73, 0]
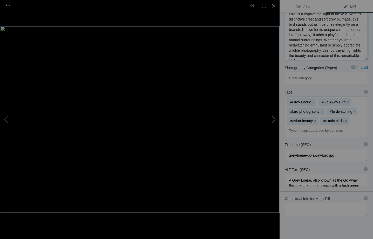
click at [274, 118] on button at bounding box center [259, 119] width 39 height 86
type textarea "Hooded Vulture Perched on a Branch"
type textarea "This striking black-and-white photograph captures a hooded vulture perched on a…"
type textarea "hooded-vulture-perched-branch.jpg"
type textarea "A hooded vulture perched on a gnarled branch, captured in black and white, show…"
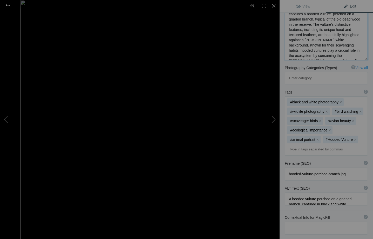
click at [6, 3] on div at bounding box center [7, 5] width 19 height 10
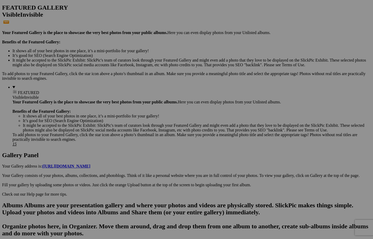
scroll to position [141, 0]
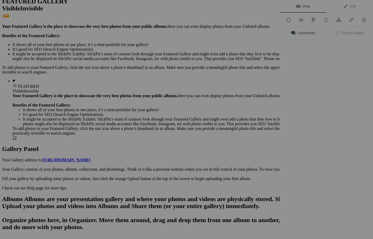
scroll to position [0, 0]
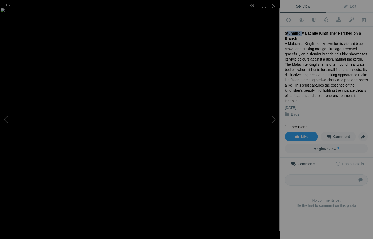
drag, startPoint x: 299, startPoint y: 32, endPoint x: 281, endPoint y: 32, distance: 18.2
click at [281, 32] on div "Add to Quick Collection Remove from Quick Collection Hide from Public View Unhi…" at bounding box center [325, 119] width 93 height 212
click at [350, 4] on link "Edit" at bounding box center [349, 6] width 47 height 12
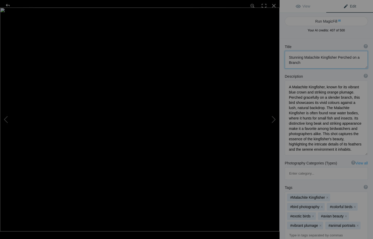
drag, startPoint x: 304, startPoint y: 56, endPoint x: 283, endPoint y: 56, distance: 20.7
click at [283, 56] on div "Title ? Photo title is one of the highest used Search Engine ranking criteria a…" at bounding box center [325, 56] width 93 height 30
type textarea "Malachite Kingfisher Perched on a Branch"
click at [298, 5] on span "View" at bounding box center [302, 6] width 15 height 4
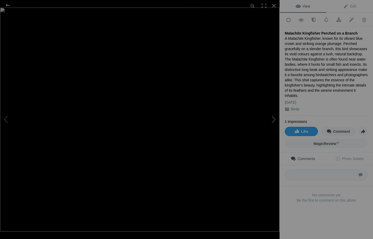
click at [274, 119] on button at bounding box center [259, 119] width 39 height 86
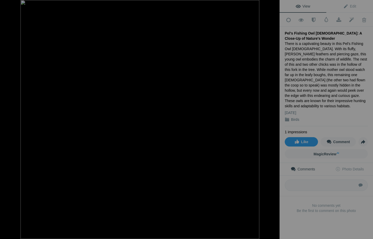
click at [274, 119] on button at bounding box center [259, 119] width 39 height 86
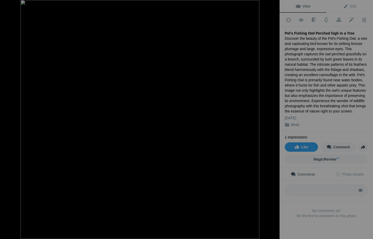
click at [274, 119] on button at bounding box center [259, 119] width 39 height 86
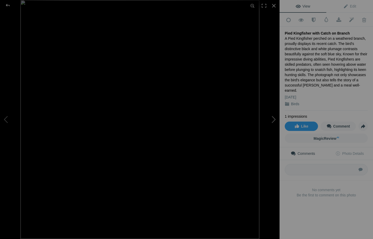
click at [274, 119] on button at bounding box center [259, 119] width 39 height 86
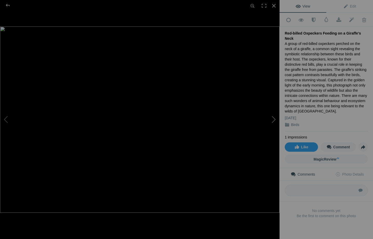
click at [274, 119] on button at bounding box center [259, 119] width 39 height 86
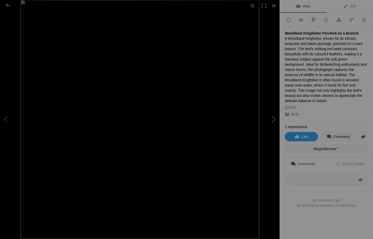
click at [274, 120] on button at bounding box center [259, 119] width 39 height 86
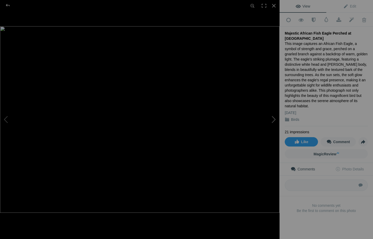
click at [274, 120] on button at bounding box center [259, 119] width 39 height 86
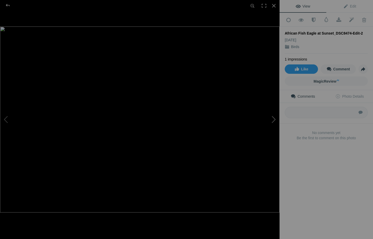
click at [274, 120] on button at bounding box center [259, 119] width 39 height 86
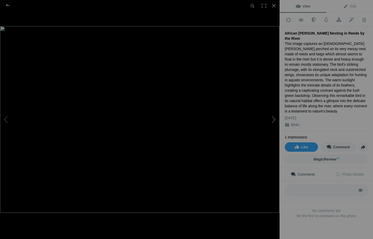
click at [275, 119] on button at bounding box center [259, 119] width 39 height 86
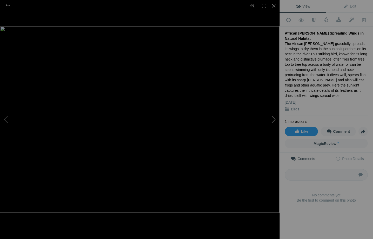
click at [275, 119] on button at bounding box center [259, 119] width 39 height 86
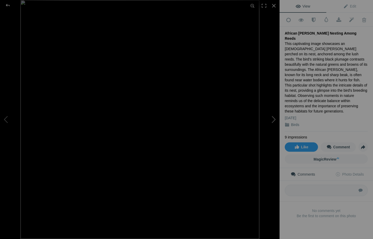
click at [275, 120] on button at bounding box center [259, 119] width 39 height 86
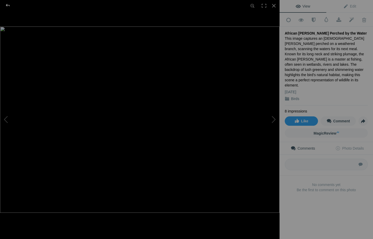
click at [8, 3] on div at bounding box center [7, 5] width 19 height 10
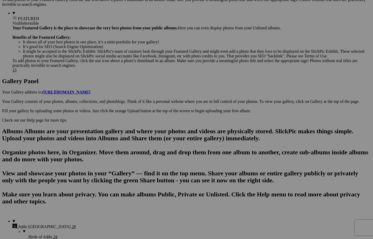
scroll to position [218, 0]
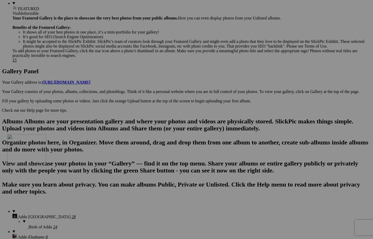
drag, startPoint x: 144, startPoint y: 77, endPoint x: 82, endPoint y: 179, distance: 120.1
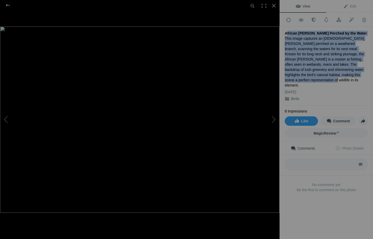
drag, startPoint x: 284, startPoint y: 32, endPoint x: 345, endPoint y: 73, distance: 72.9
click at [345, 73] on div "African Darter Perched by the Water This image captures an African Darter perch…" at bounding box center [325, 66] width 83 height 79
click at [353, 5] on span "Edit" at bounding box center [349, 6] width 13 height 4
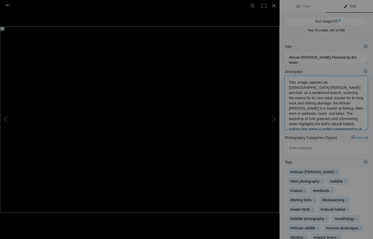
drag, startPoint x: 288, startPoint y: 81, endPoint x: 349, endPoint y: 124, distance: 75.4
click at [349, 124] on textarea at bounding box center [325, 103] width 83 height 54
click at [7, 5] on div at bounding box center [7, 5] width 19 height 10
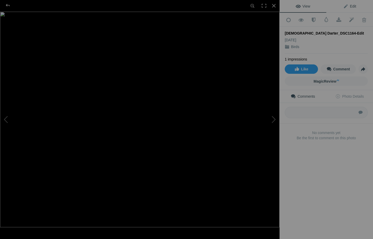
click at [348, 5] on span "Edit" at bounding box center [349, 6] width 13 height 4
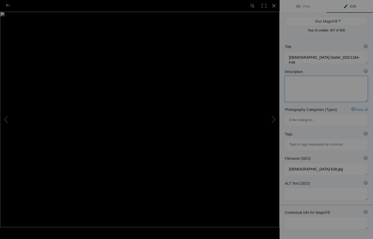
click at [298, 83] on textarea at bounding box center [325, 89] width 83 height 26
paste textarea "This image captures an African Darter perched on a weathered branch, scanning t…"
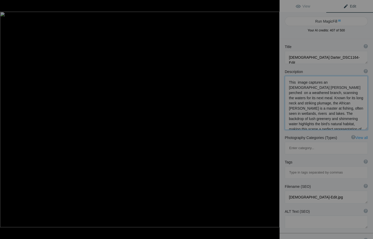
scroll to position [1, 0]
type textarea "This image captures an African Darter perched on a weathered branch, scanning t…"
click at [8, 5] on div at bounding box center [7, 5] width 19 height 10
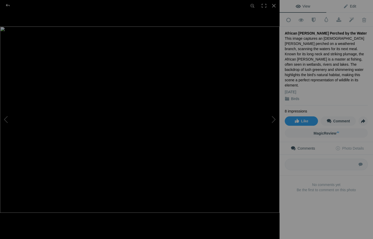
click at [351, 5] on span "Edit" at bounding box center [349, 6] width 13 height 4
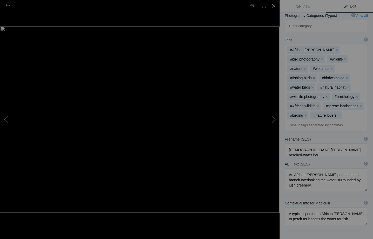
scroll to position [122, 0]
drag, startPoint x: 288, startPoint y: 140, endPoint x: 313, endPoint y: 150, distance: 26.4
click at [314, 168] on textarea at bounding box center [325, 179] width 83 height 23
click at [8, 5] on div at bounding box center [7, 5] width 19 height 10
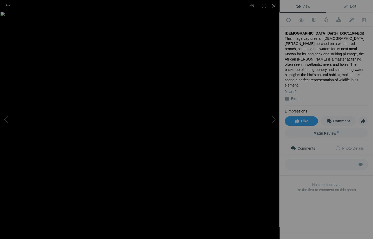
click at [350, 4] on link "Edit" at bounding box center [349, 6] width 47 height 12
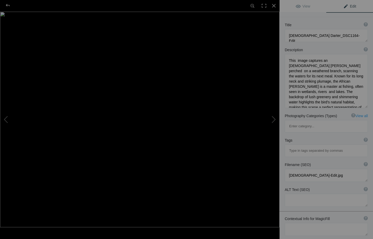
scroll to position [26, 0]
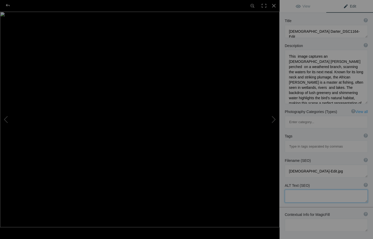
click at [293, 189] on textarea at bounding box center [325, 195] width 83 height 13
paste textarea "An African Darter perched on a branch overlooking the water, surrounded by lush…"
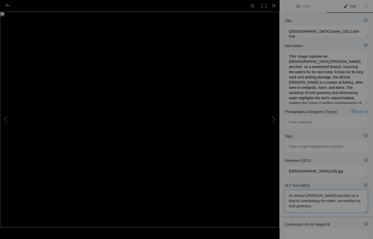
type textarea "An African Darter perched on a branch overlooking the water, surrounded by lush…"
click at [303, 164] on textarea at bounding box center [325, 170] width 83 height 13
drag, startPoint x: 311, startPoint y: 146, endPoint x: 334, endPoint y: 147, distance: 23.1
click at [334, 164] on textarea at bounding box center [325, 170] width 83 height 13
type textarea "african-darter-perched-watert.jpg"
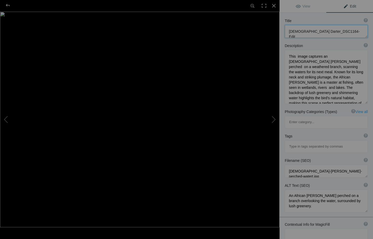
drag, startPoint x: 337, startPoint y: 31, endPoint x: 310, endPoint y: 31, distance: 27.2
click at [310, 31] on textarea at bounding box center [325, 31] width 83 height 13
click at [338, 31] on textarea at bounding box center [325, 31] width 83 height 13
type textarea "African Darter in its landscape Environment"
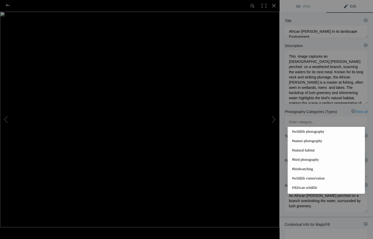
click at [300, 142] on input at bounding box center [325, 146] width 77 height 9
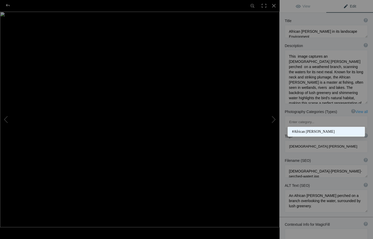
type input "african darter"
click at [304, 133] on span "#African Darter" at bounding box center [326, 131] width 68 height 5
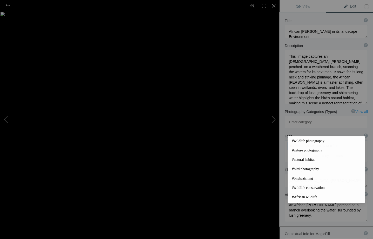
click at [300, 151] on input at bounding box center [325, 155] width 77 height 9
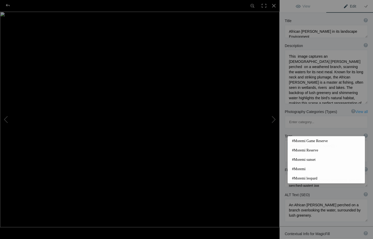
type input "moremi"
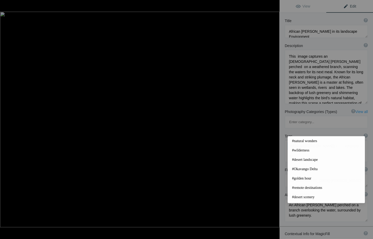
type input "d"
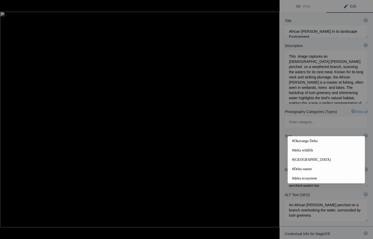
type input "delta"
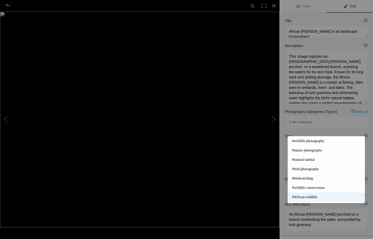
click at [317, 195] on span "#African wildlife" at bounding box center [326, 196] width 68 height 5
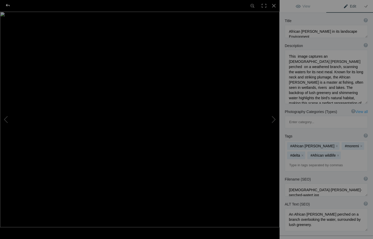
click at [8, 3] on div at bounding box center [7, 5] width 19 height 10
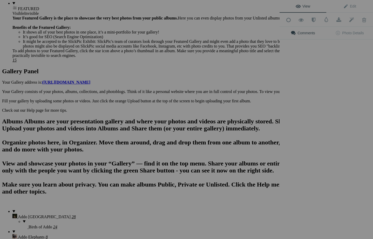
scroll to position [0, 0]
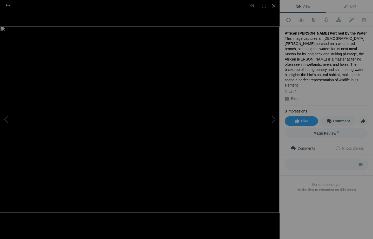
click at [8, 4] on div at bounding box center [7, 5] width 19 height 10
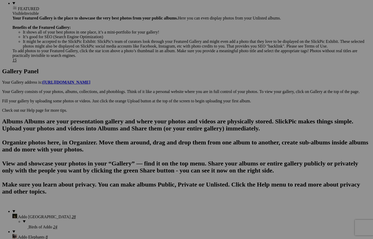
click at [152, 154] on span "Yes" at bounding box center [149, 153] width 6 height 4
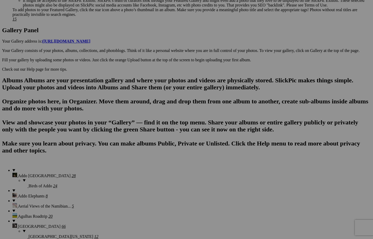
scroll to position [269, 0]
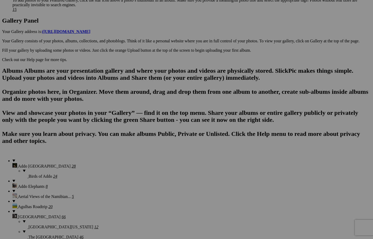
click at [152, 154] on span "Yes" at bounding box center [149, 153] width 6 height 4
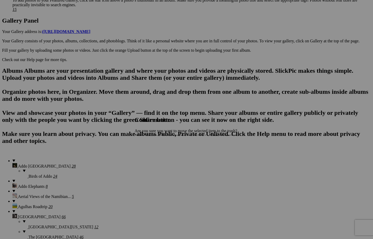
click at [152, 154] on span "Yes" at bounding box center [149, 153] width 6 height 4
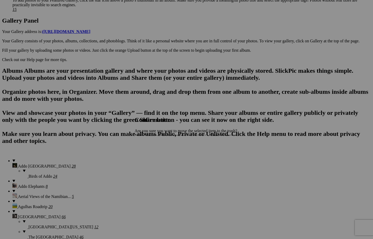
click at [152, 153] on span "Yes" at bounding box center [149, 153] width 6 height 4
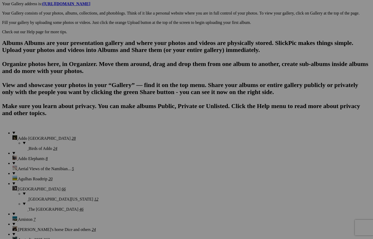
scroll to position [308, 0]
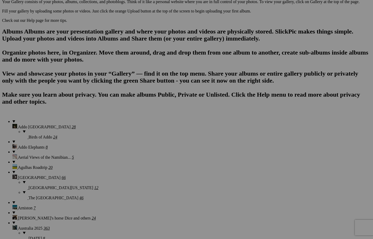
click at [152, 153] on span "Yes" at bounding box center [149, 153] width 6 height 4
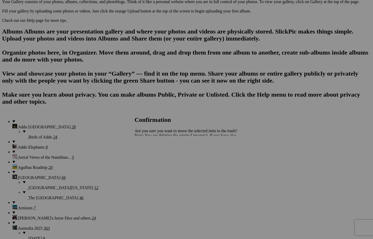
click at [152, 154] on span "Yes" at bounding box center [149, 153] width 6 height 4
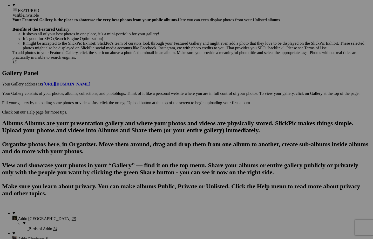
scroll to position [214, 0]
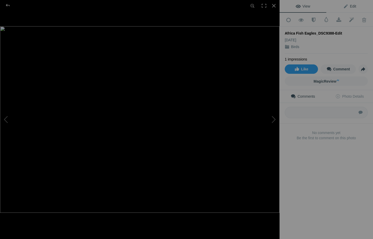
click at [350, 6] on span "Edit" at bounding box center [349, 6] width 13 height 4
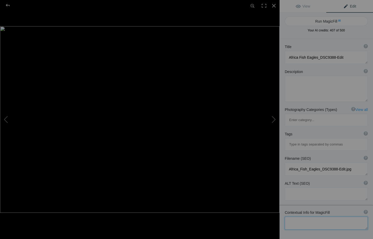
click at [301, 216] on textarea at bounding box center [325, 222] width 83 height 13
click at [303, 216] on textarea at bounding box center [325, 225] width 83 height 18
type textarea "pair of African Fish eagles on the Chobe River Bank their territory"
click at [325, 20] on button "Run MagicFill AI" at bounding box center [325, 21] width 83 height 9
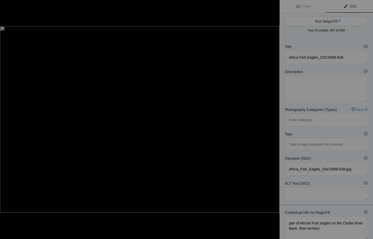
type textarea "Majestic African Fish Eagles Perched on the Chobe River Bank"
type textarea "Witness the stunning sight of a pair of African Fish Eagles, a symbol of streng…"
type textarea "african-fish-eagles-chobe-river.jpg"
type textarea "A pair of African Fish Eagles perched on a tree along the Chobe River Bank, sho…"
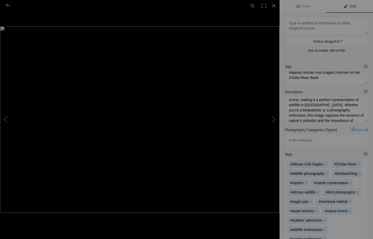
scroll to position [60, 0]
drag, startPoint x: 315, startPoint y: 100, endPoint x: 344, endPoint y: 116, distance: 33.6
click at [344, 116] on textarea at bounding box center [325, 109] width 83 height 26
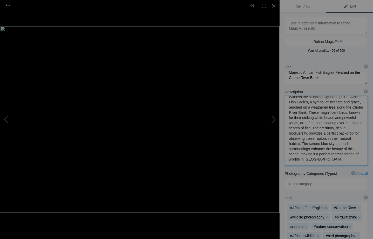
scroll to position [1, 0]
type textarea "Witness the stunning sight of a pair of African Fish Eagles, a symbol of streng…"
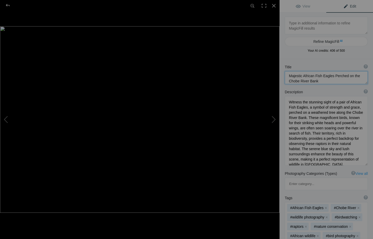
drag, startPoint x: 303, startPoint y: 73, endPoint x: 285, endPoint y: 71, distance: 18.0
click at [285, 71] on div "Title ? Photo title is one of the highest used Search Engine ranking criteria a…" at bounding box center [325, 74] width 93 height 25
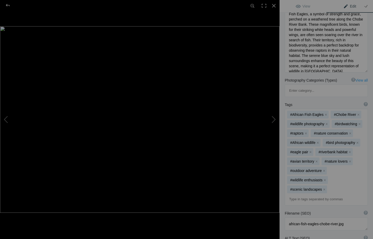
scroll to position [99, 0]
type textarea "African Fish Eagles Perched on the Chobe River Bank"
click at [326, 121] on button "x" at bounding box center [327, 123] width 4 height 4
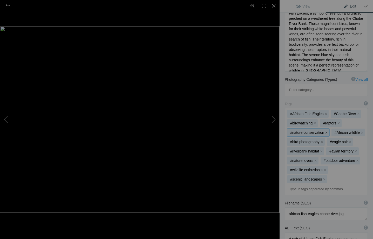
click at [325, 130] on button "x" at bounding box center [326, 132] width 4 height 4
click at [349, 140] on button "x" at bounding box center [350, 142] width 4 height 4
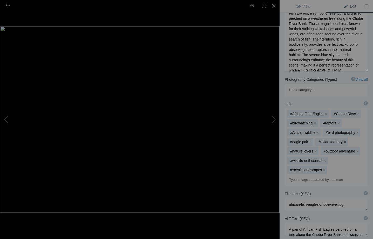
click at [345, 140] on button "x" at bounding box center [345, 142] width 4 height 4
click at [324, 149] on button "x" at bounding box center [324, 151] width 4 height 4
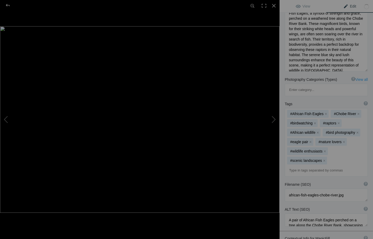
click at [324, 149] on button "x" at bounding box center [325, 151] width 4 height 4
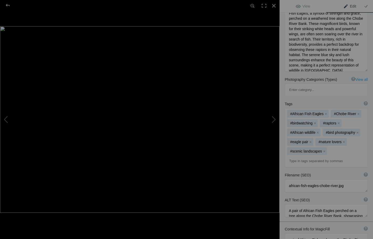
click at [324, 149] on button "x" at bounding box center [324, 151] width 4 height 4
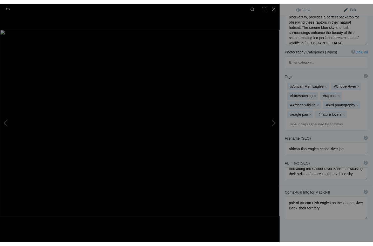
scroll to position [10, 0]
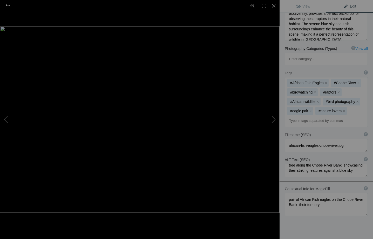
click at [8, 4] on div at bounding box center [7, 5] width 19 height 10
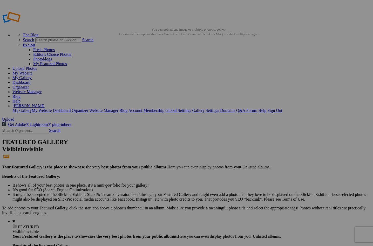
scroll to position [0, 0]
